Goal: Information Seeking & Learning: Learn about a topic

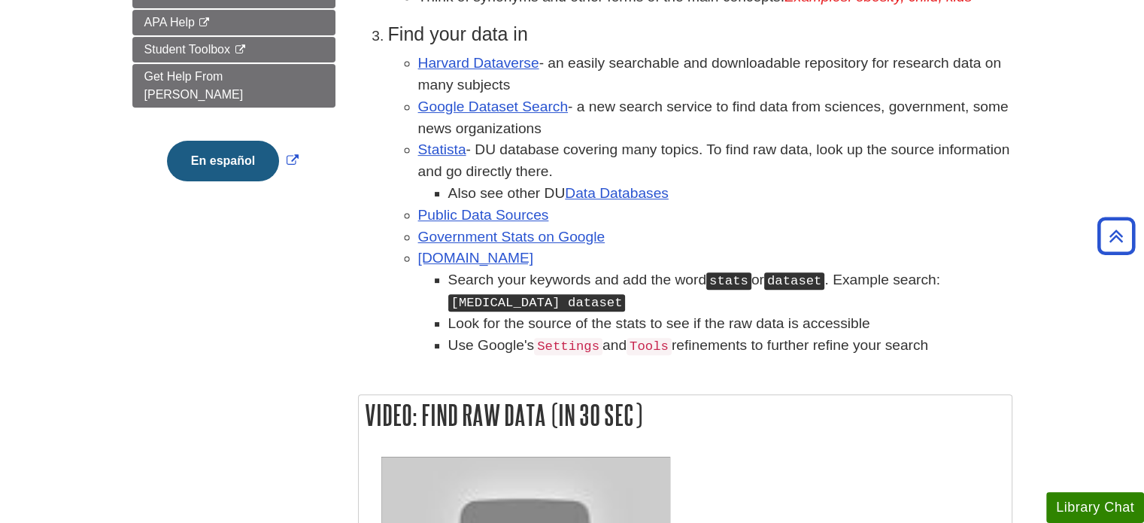
scroll to position [470, 0]
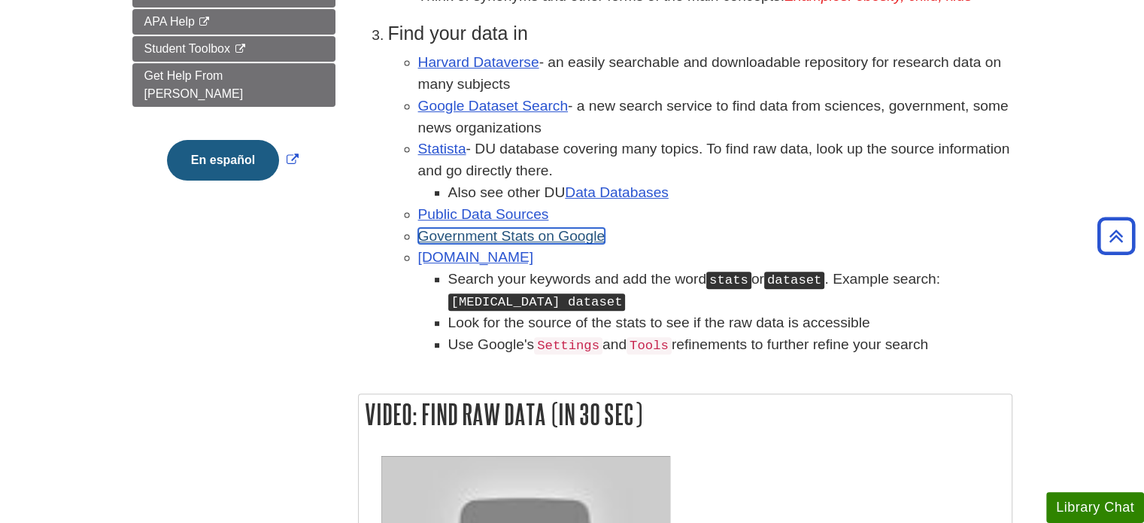
click at [566, 241] on link "Government Stats on Google" at bounding box center [511, 236] width 187 height 16
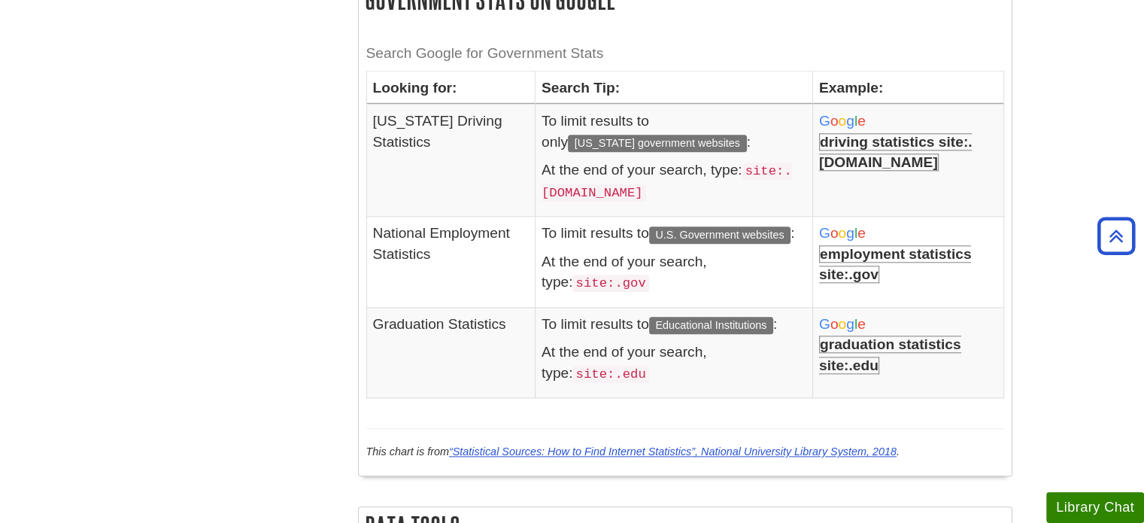
scroll to position [1625, 0]
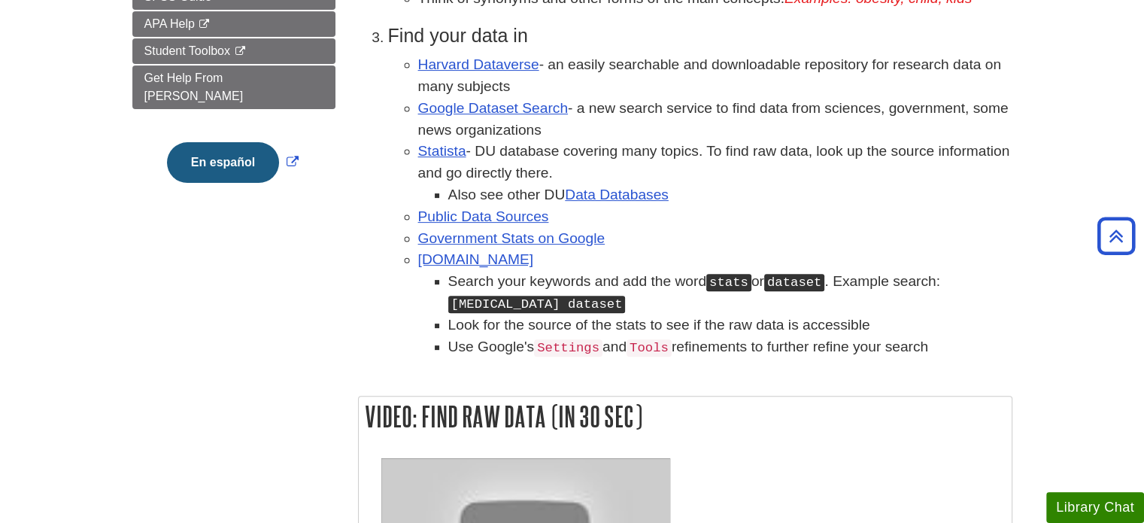
scroll to position [481, 0]
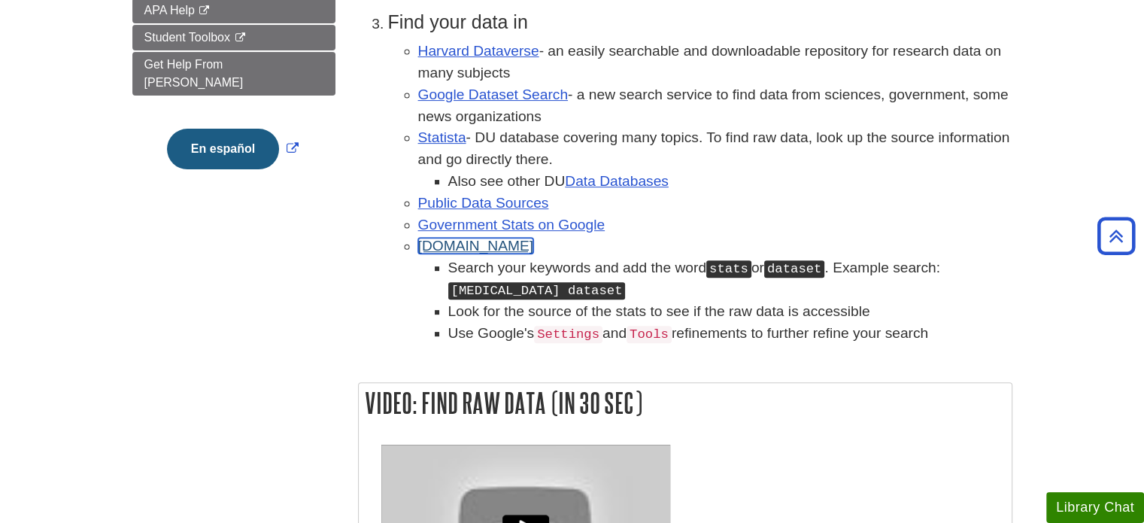
click at [452, 247] on link "[DOMAIN_NAME]" at bounding box center [476, 246] width 116 height 16
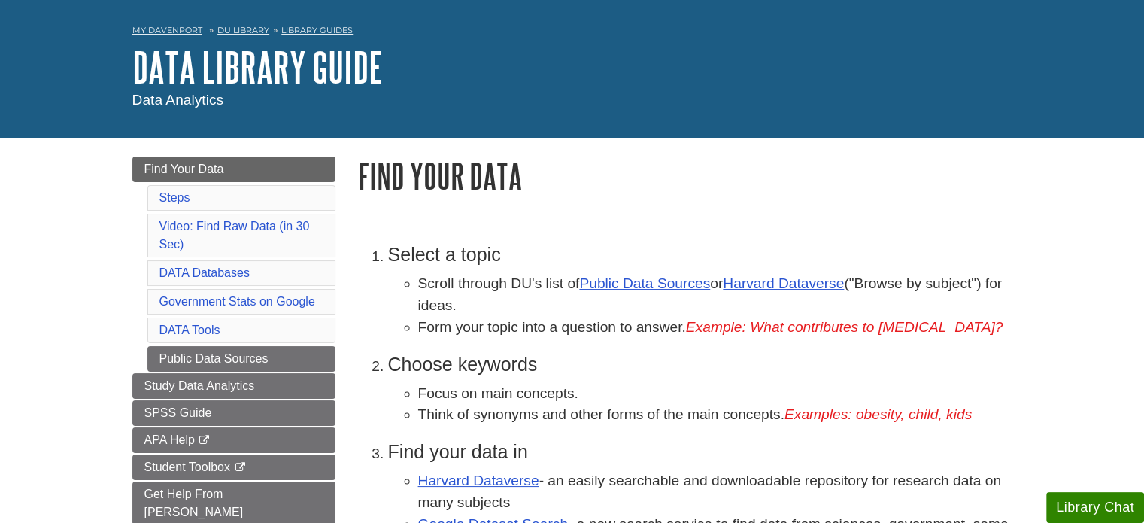
scroll to position [91, 0]
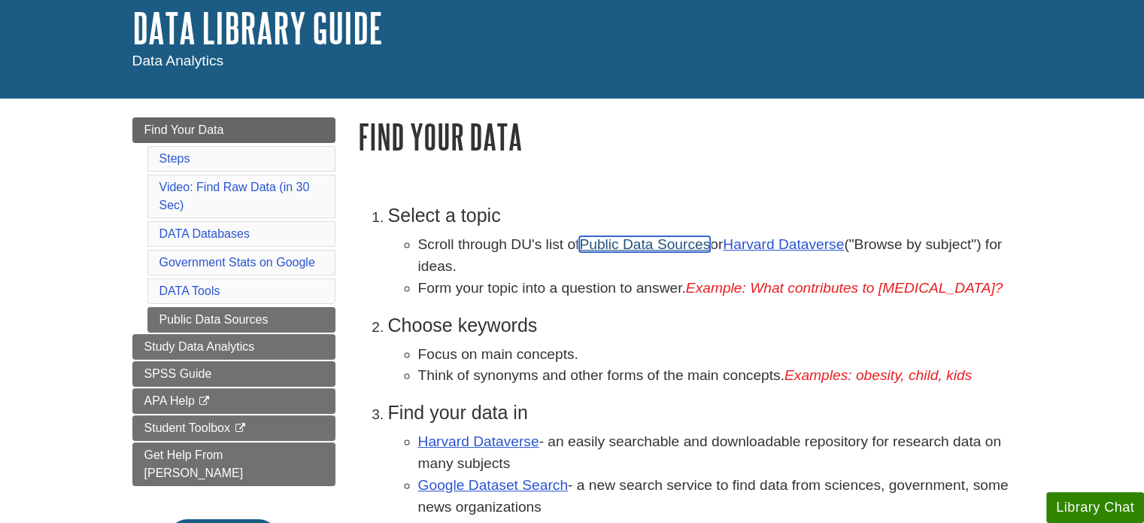
click at [665, 250] on link "Public Data Sources" at bounding box center [644, 244] width 131 height 16
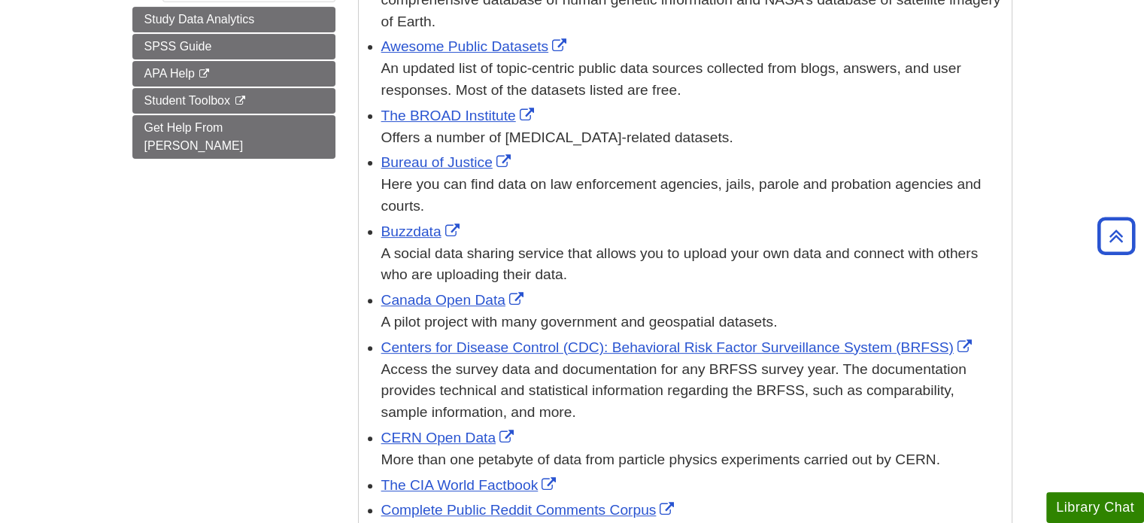
scroll to position [466, 0]
click at [473, 168] on link "Bureau of Justice" at bounding box center [447, 162] width 133 height 16
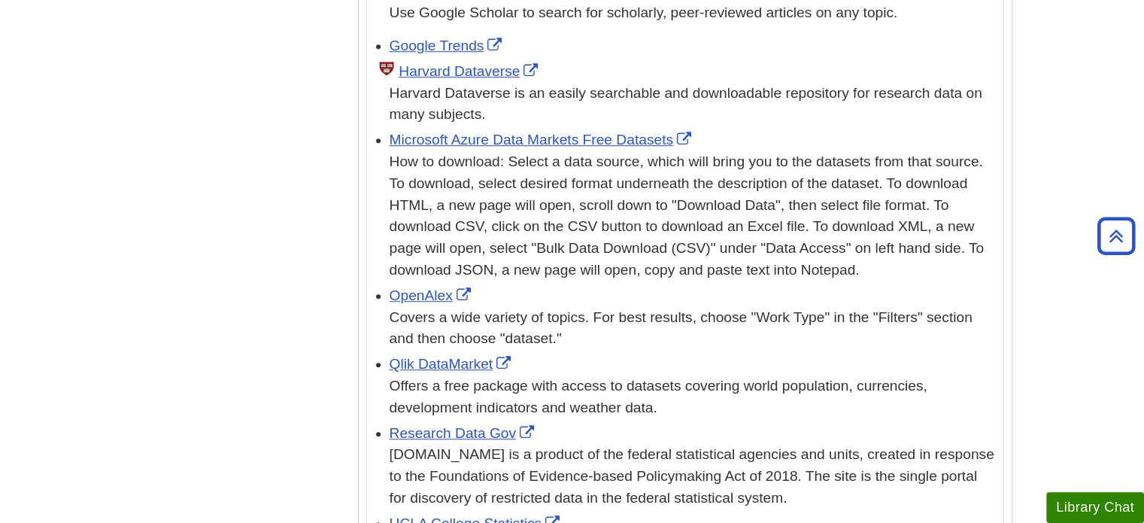
scroll to position [7010, 0]
